Goal: Task Accomplishment & Management: Use online tool/utility

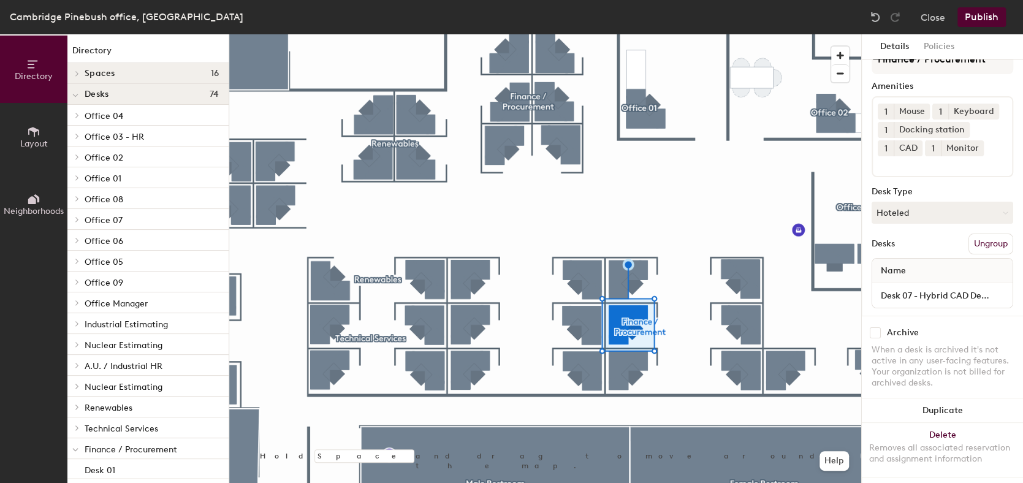
scroll to position [55, 0]
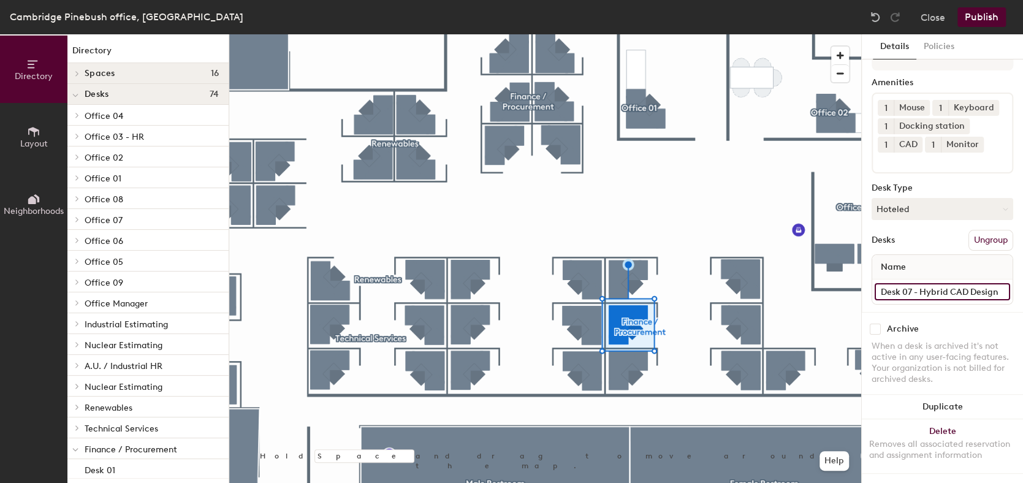
click at [920, 283] on input "Desk 07 - Hybrid CAD Design" at bounding box center [942, 291] width 135 height 17
click at [921, 283] on input "Desk 07 - Hybrid CAD Design" at bounding box center [942, 291] width 135 height 17
click at [919, 283] on input "Desk 07 - Hybrid CAD Design" at bounding box center [942, 291] width 135 height 17
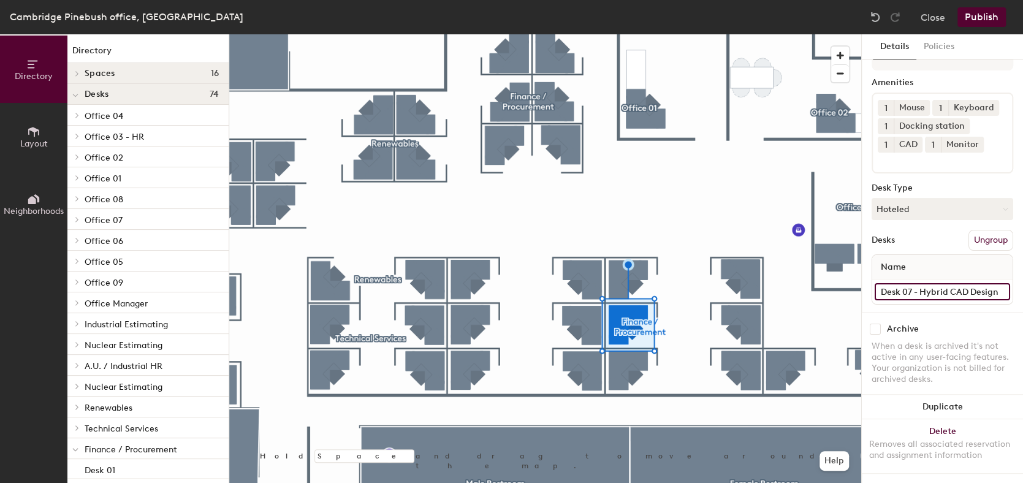
drag, startPoint x: 920, startPoint y: 279, endPoint x: 1010, endPoint y: 280, distance: 89.5
click at [1010, 280] on div "Details Policies Finance / Procurement Amenities 1 Mouse 1 Keyboard 1 Docking s…" at bounding box center [942, 258] width 161 height 449
type input "Desk 07 -"
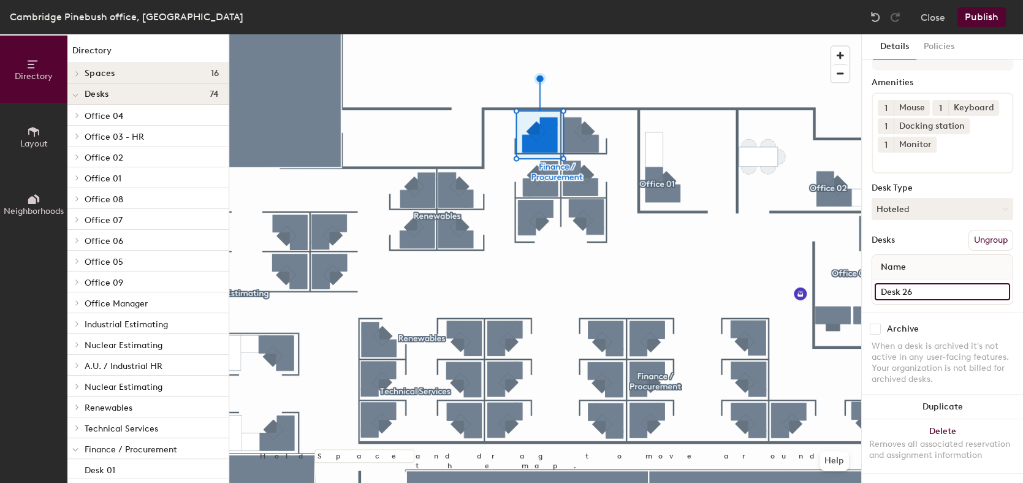
click at [936, 283] on input "Desk 26" at bounding box center [942, 291] width 135 height 17
click at [944, 283] on input "Desk 26" at bounding box center [942, 291] width 135 height 17
paste input "Hybrid CAD Design"
type input "Desk 26 - Hybrid CAD Design"
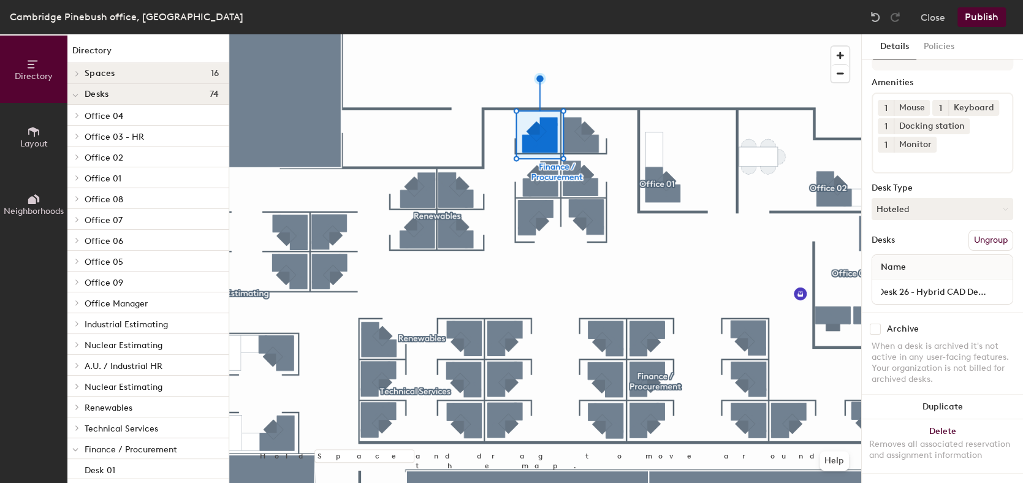
scroll to position [0, 0]
click at [933, 156] on input at bounding box center [933, 160] width 110 height 15
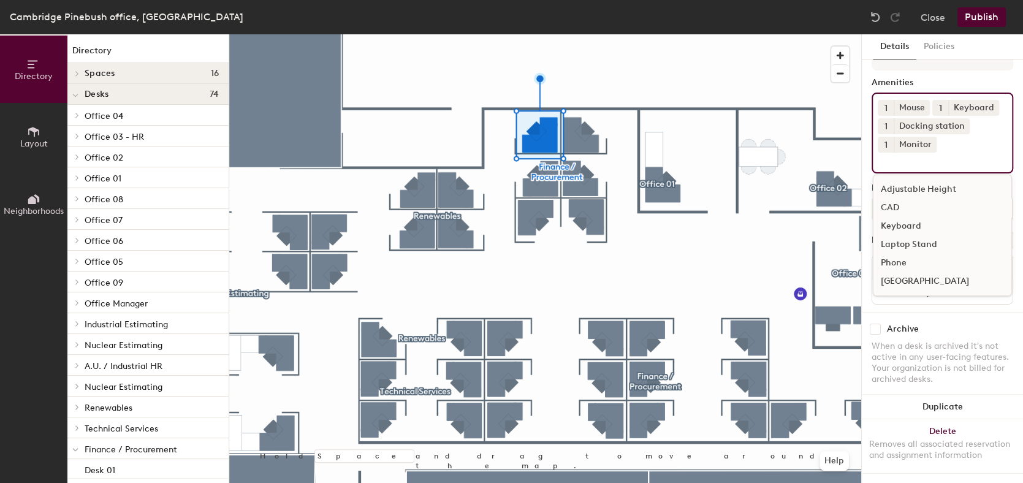
click at [902, 199] on div "CAD" at bounding box center [942, 208] width 138 height 18
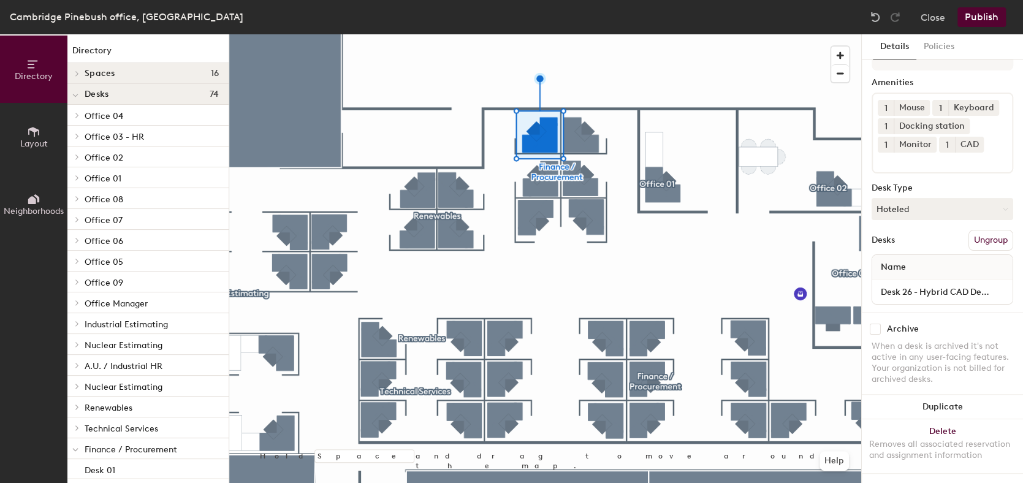
click at [1000, 10] on button "Publish" at bounding box center [981, 17] width 48 height 20
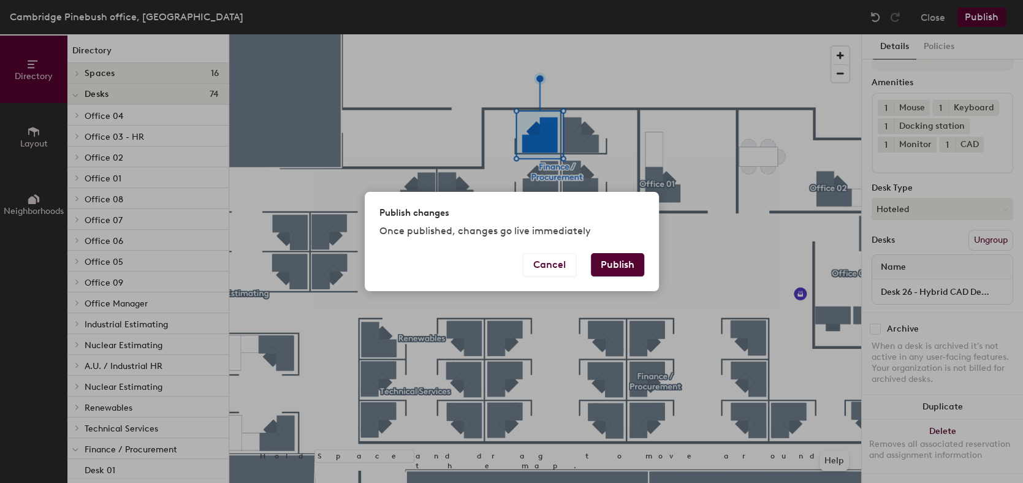
click at [633, 258] on button "Publish" at bounding box center [617, 264] width 53 height 23
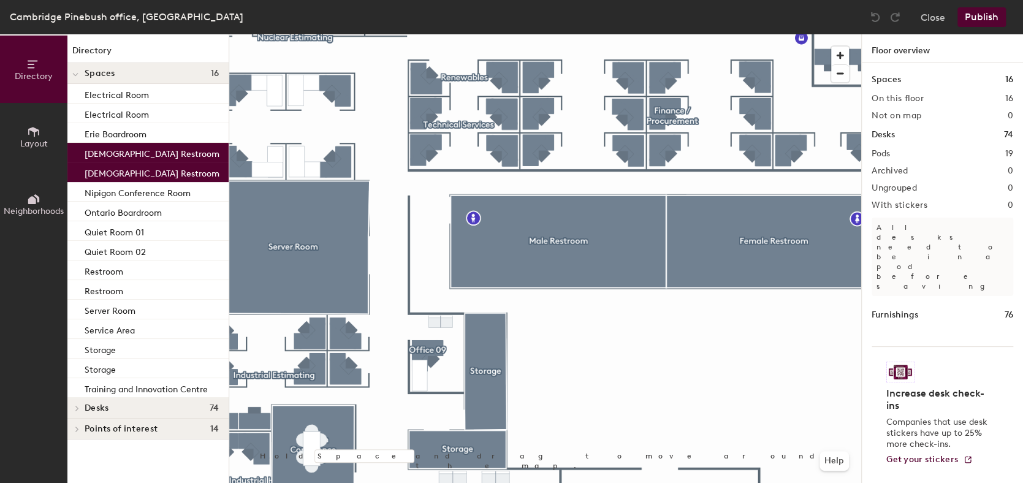
click at [696, 34] on div at bounding box center [545, 34] width 632 height 0
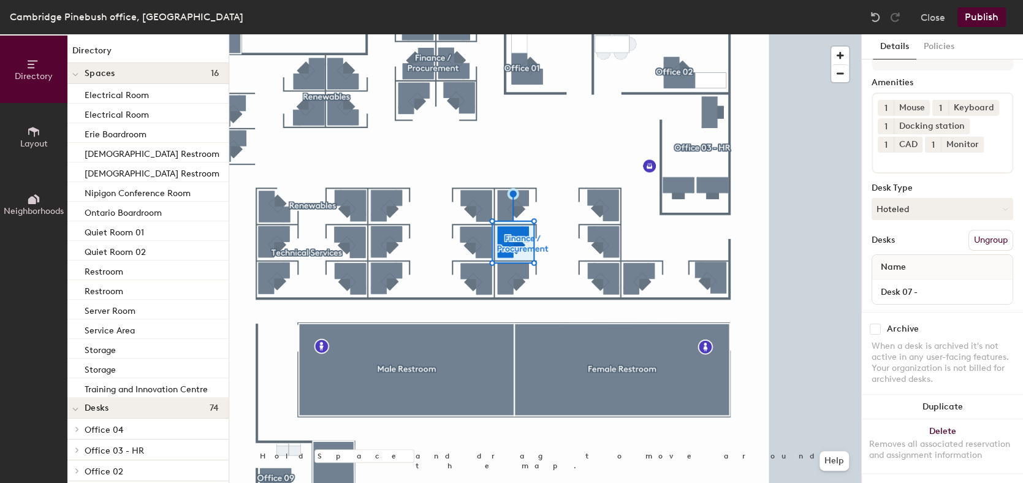
scroll to position [55, 0]
click at [941, 283] on input "Desk 07 -" at bounding box center [942, 291] width 135 height 17
click at [940, 283] on input "Desk 07 -" at bounding box center [942, 291] width 135 height 17
click at [927, 283] on input "Desk 07 -" at bounding box center [942, 291] width 135 height 17
paste input "Hybrid CAD Design"
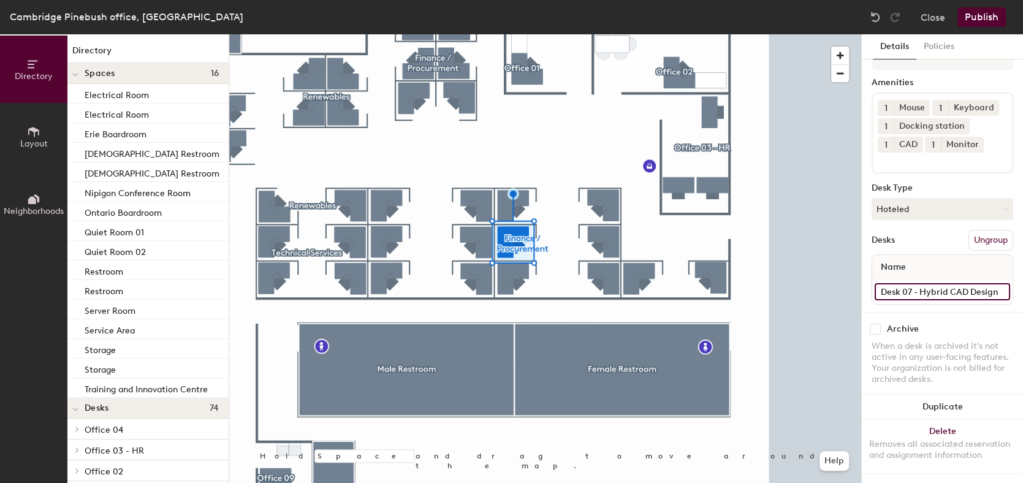
scroll to position [0, 3]
type input "Desk 07 - Hybrid CAD Design"
click at [983, 16] on button "Publish" at bounding box center [981, 17] width 48 height 20
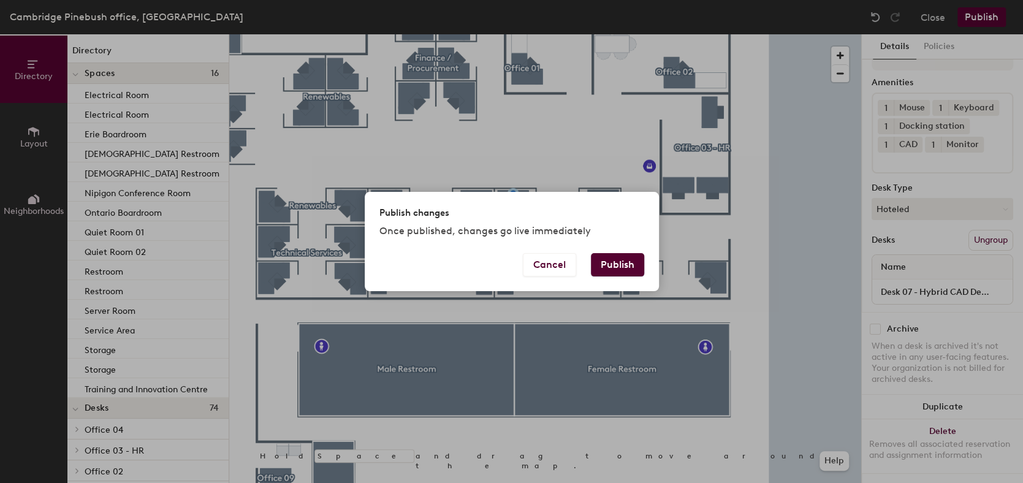
click at [627, 259] on button "Publish" at bounding box center [617, 264] width 53 height 23
